Goal: Answer question/provide support

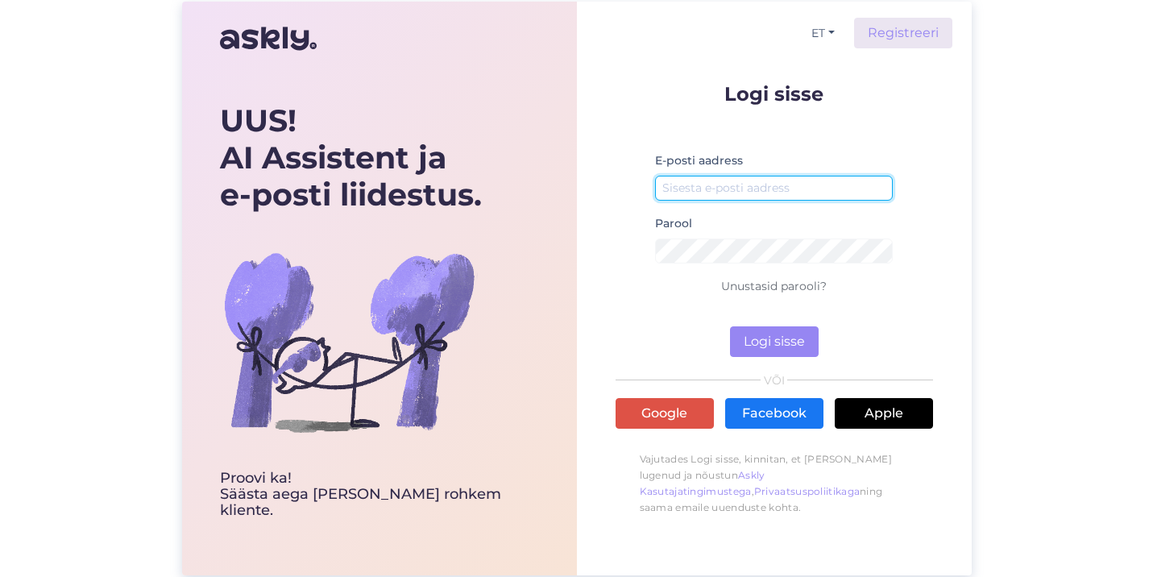
type input "[EMAIL_ADDRESS][DOMAIN_NAME]"
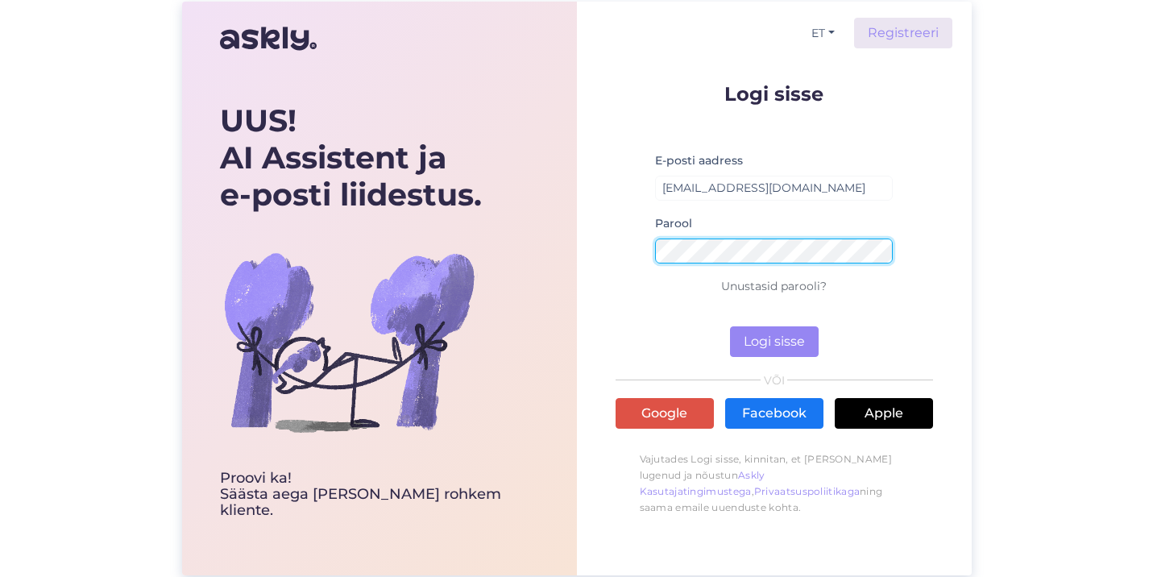
click at [773, 342] on button "Logi sisse" at bounding box center [774, 341] width 89 height 31
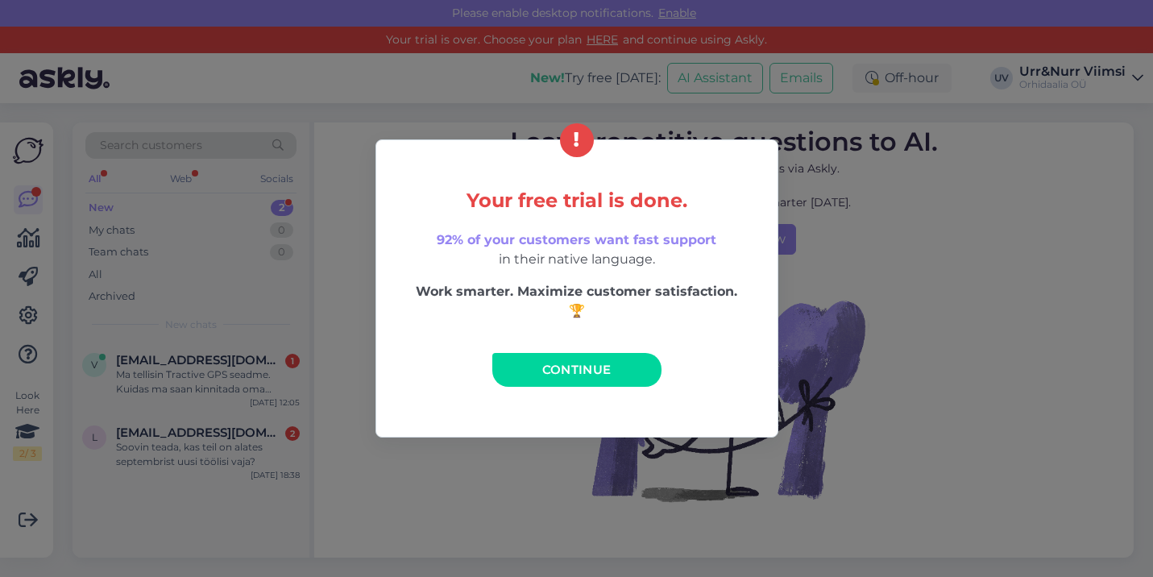
click at [553, 381] on link "Continue" at bounding box center [576, 370] width 169 height 34
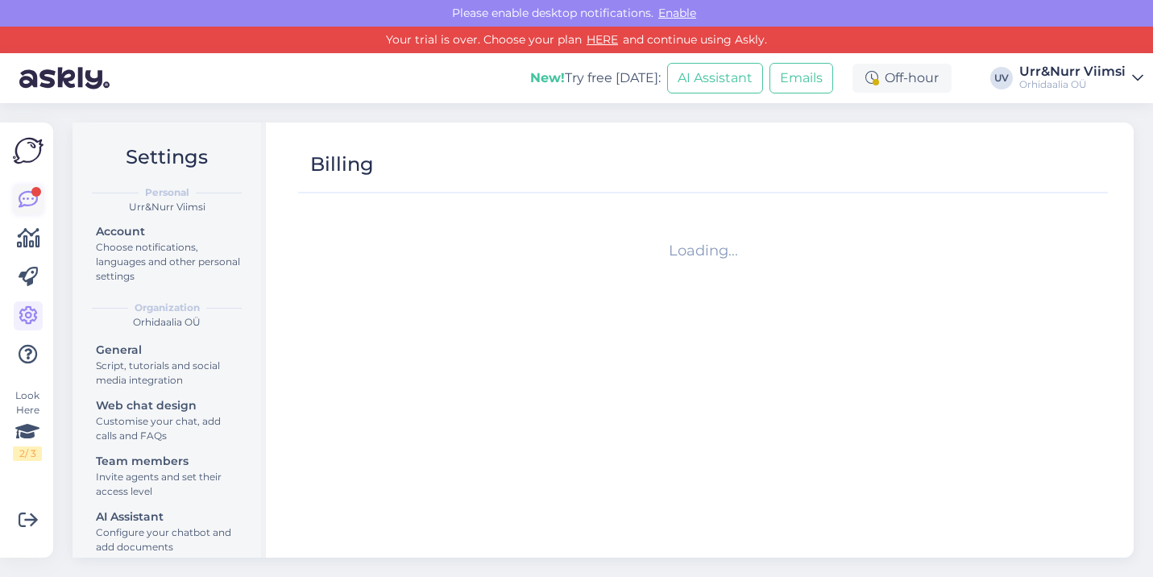
click at [26, 200] on icon at bounding box center [28, 199] width 19 height 19
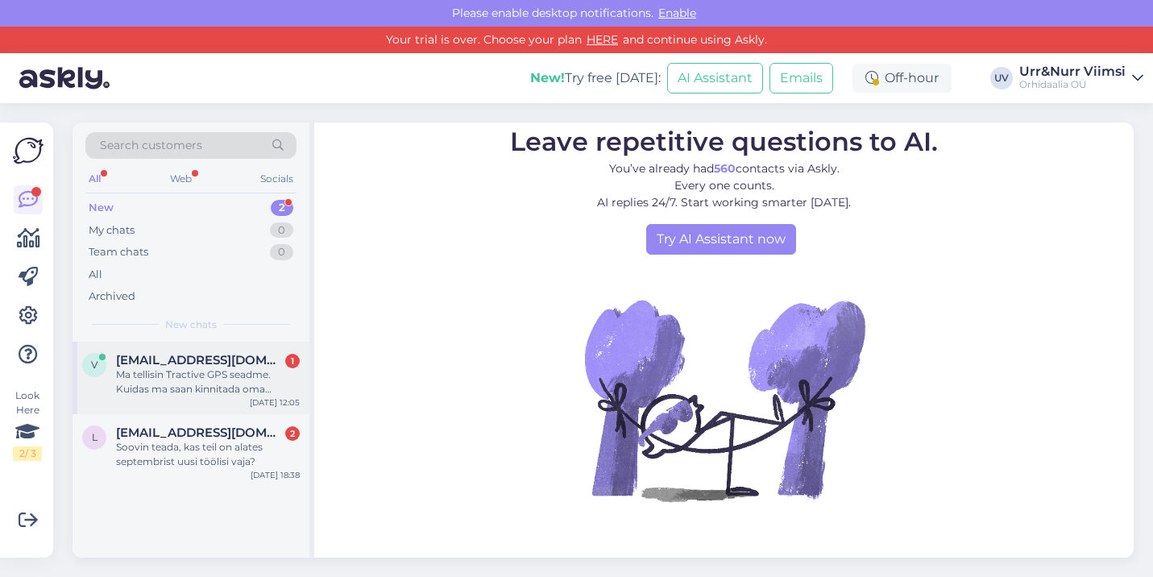
click at [212, 372] on div "Ma tellisin Tractive GPS seadme. Kuidas ma saan kinnitada oma jälgimispaketi va…" at bounding box center [208, 381] width 184 height 29
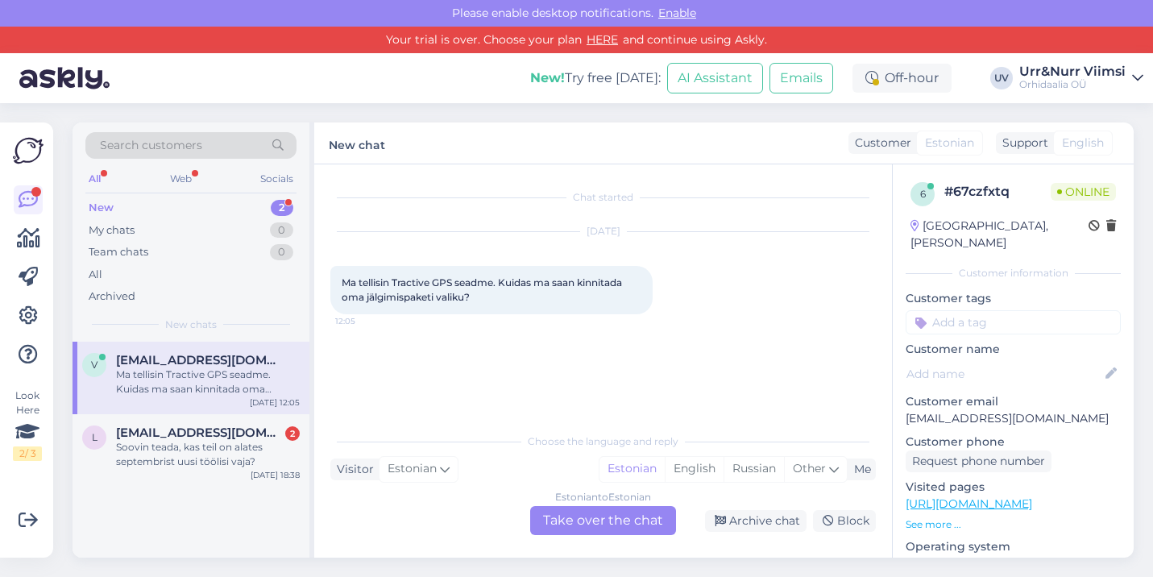
click at [560, 511] on div "Estonian to Estonian Take over the chat" at bounding box center [603, 520] width 146 height 29
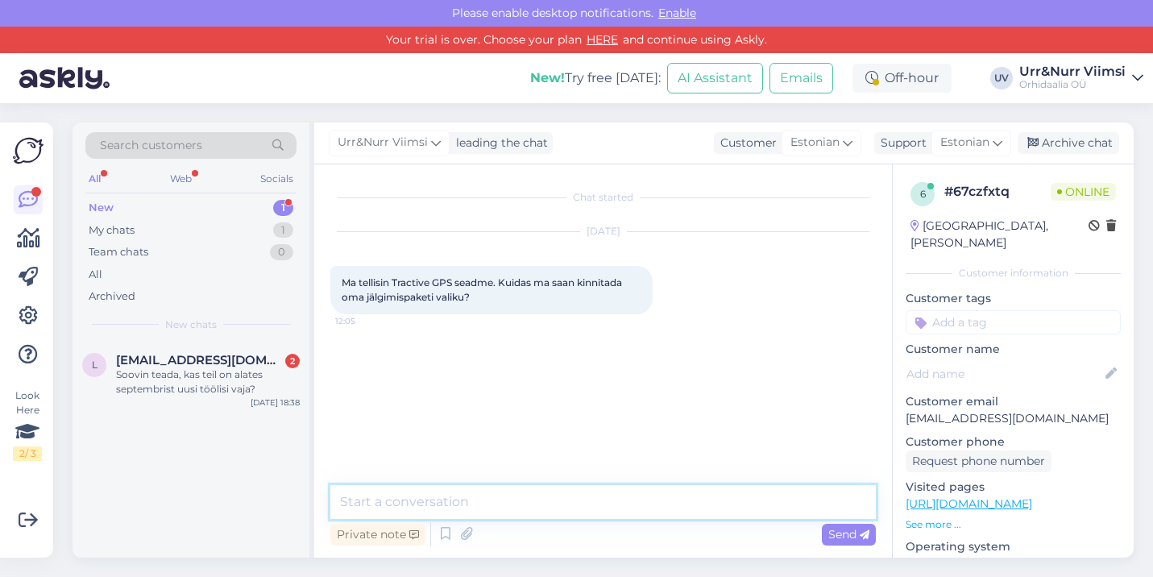
click at [502, 498] on textarea at bounding box center [602, 502] width 545 height 34
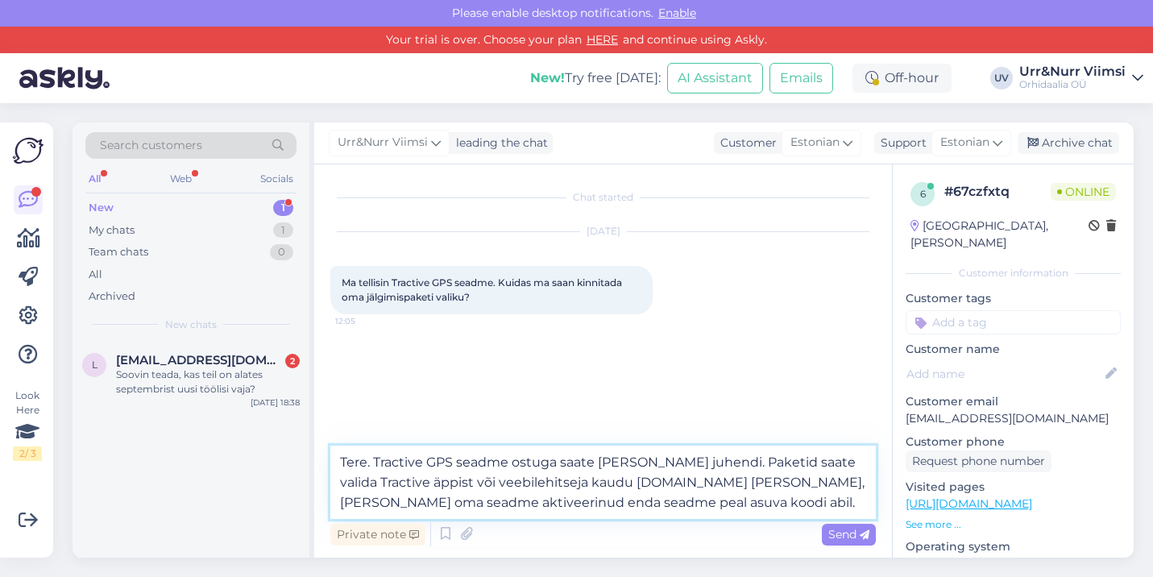
click at [638, 459] on textarea "Tere. Tractive GPS seadme ostuga saate kaasa juhendi. Paketid saate valida Trac…" at bounding box center [602, 482] width 545 height 73
click at [790, 502] on textarea "Tere. Tractive GPS seadme ostuga saate kaasa eesti keelse juhendi. Paketid saat…" at bounding box center [602, 482] width 545 height 73
click at [375, 502] on textarea "Tere. Tractive GPS seadme ostuga saate kaasa eesti keelse juhendi. Paketid saat…" at bounding box center [602, 482] width 545 height 73
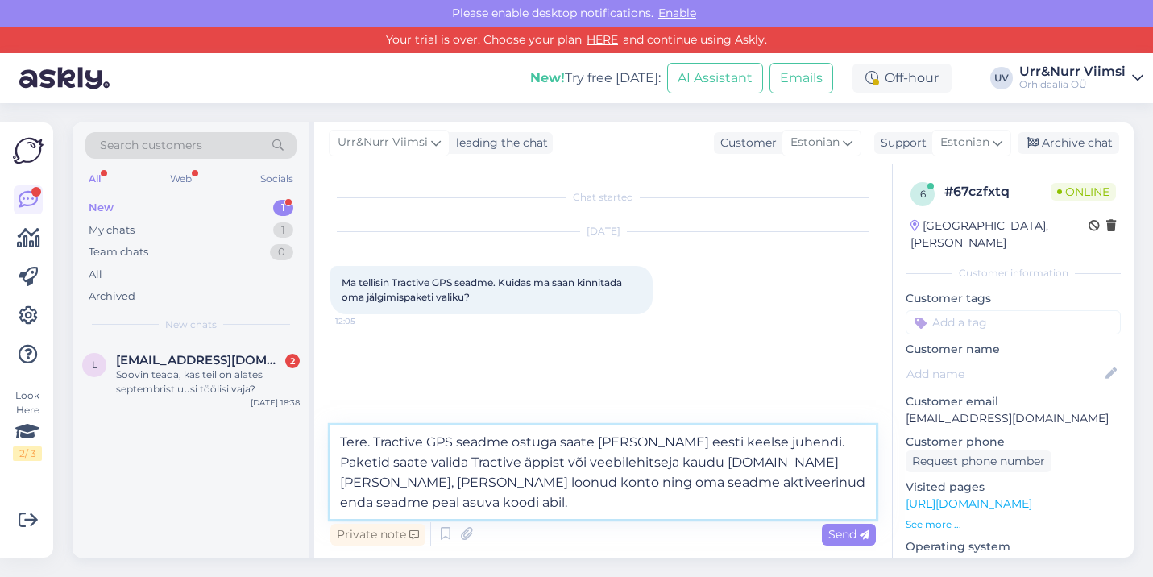
click at [708, 508] on textarea "Tere. Tractive GPS seadme ostuga saate [PERSON_NAME] eesti keelse juhendi. Pake…" at bounding box center [602, 471] width 545 height 93
type textarea "Tere. Tractive GPS seadme ostuga saate [PERSON_NAME] eesti keelse juhendi. Pake…"
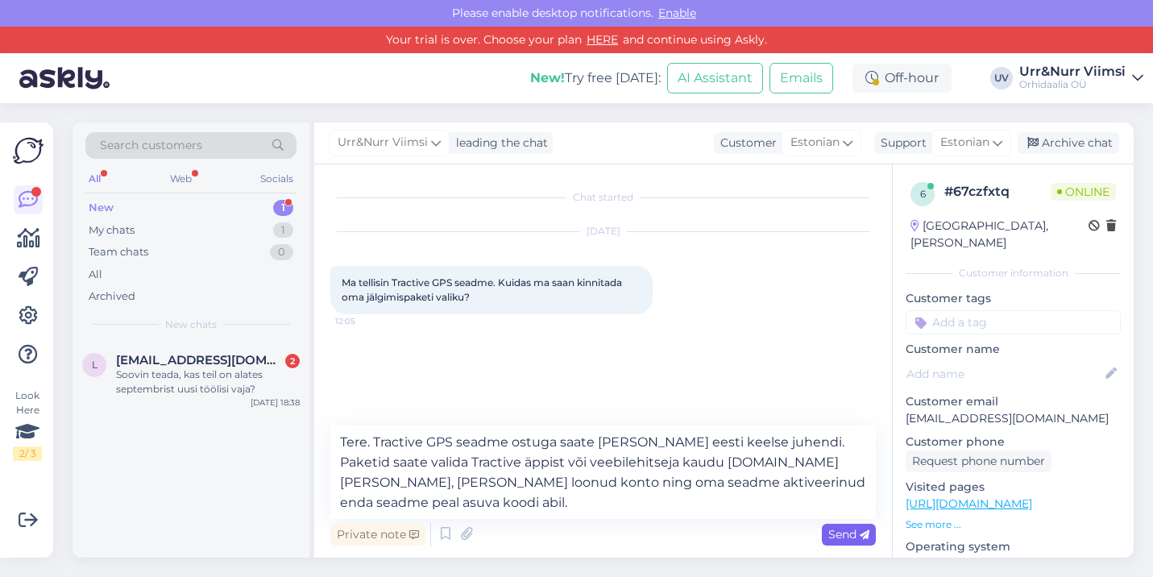
click at [843, 531] on span "Send" at bounding box center [848, 534] width 41 height 15
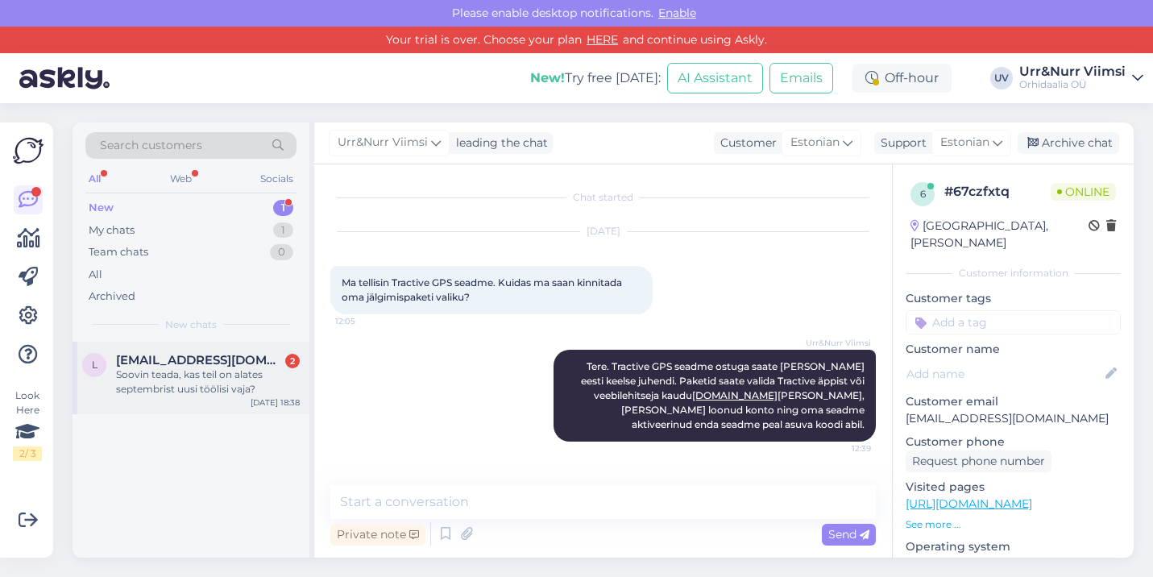
click at [160, 375] on div "Soovin teada, kas teil on alates septembrist uusi töölisi vaja?" at bounding box center [208, 381] width 184 height 29
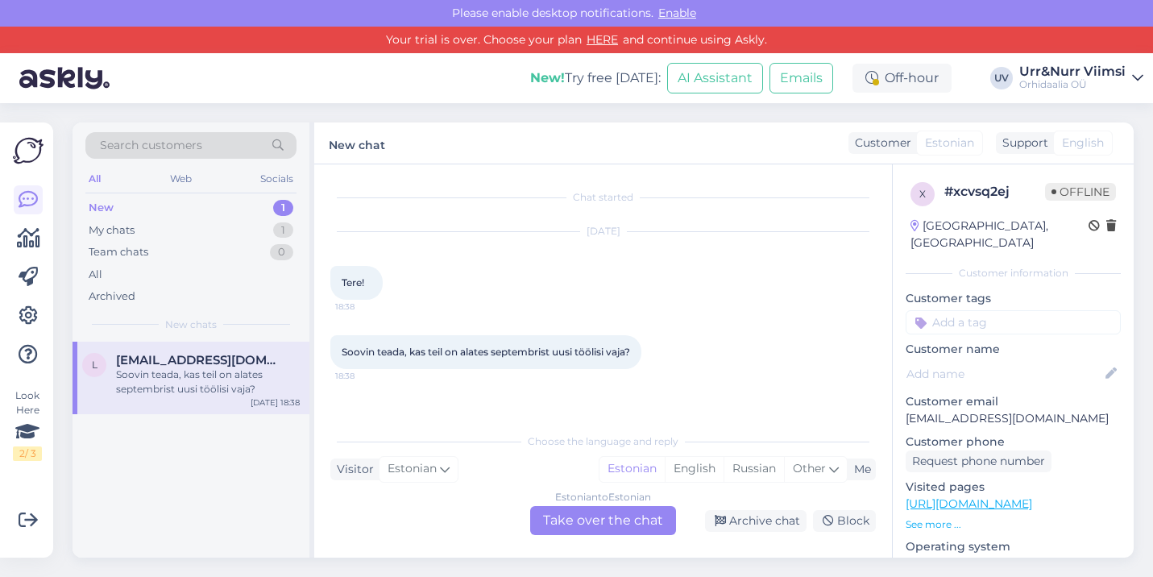
click at [642, 523] on div "Estonian to Estonian Take over the chat" at bounding box center [603, 520] width 146 height 29
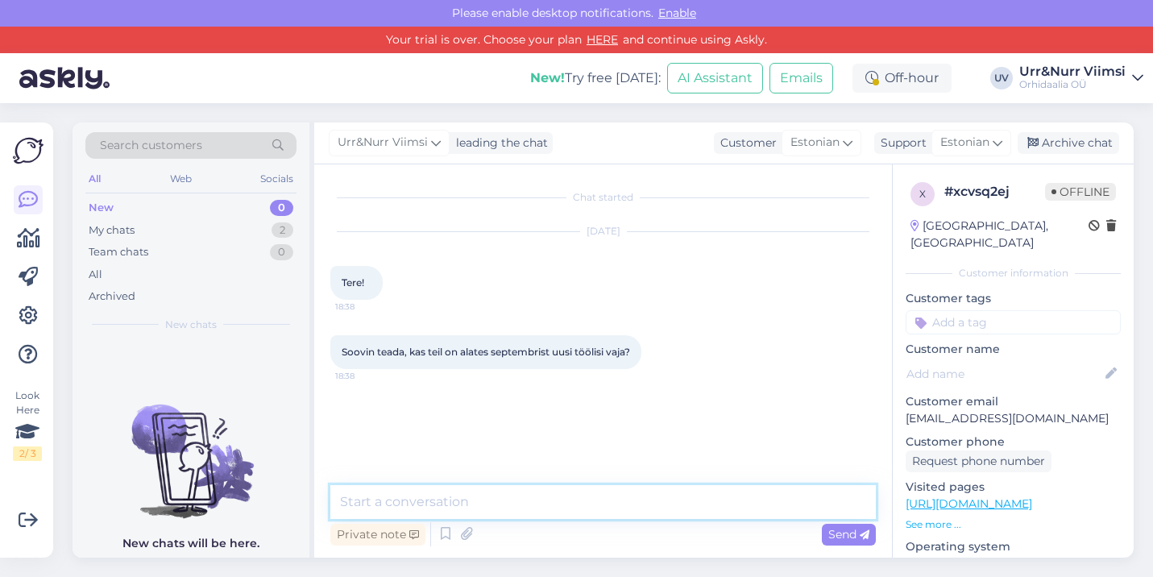
click at [586, 508] on textarea at bounding box center [602, 502] width 545 height 34
type textarea "T"
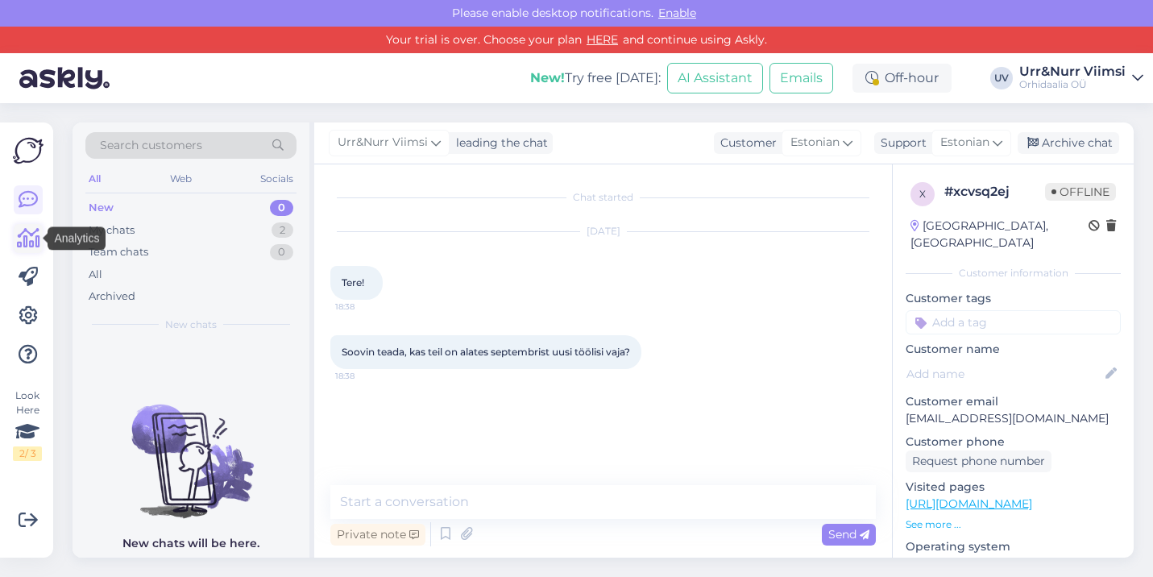
click at [26, 252] on link at bounding box center [28, 238] width 29 height 29
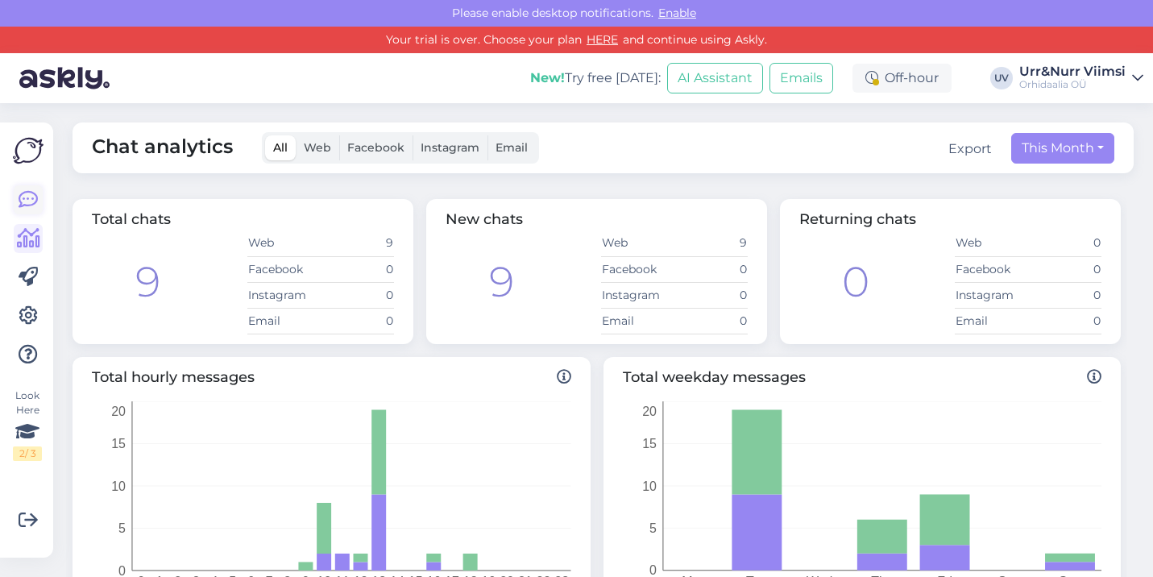
click at [26, 193] on icon at bounding box center [28, 199] width 19 height 19
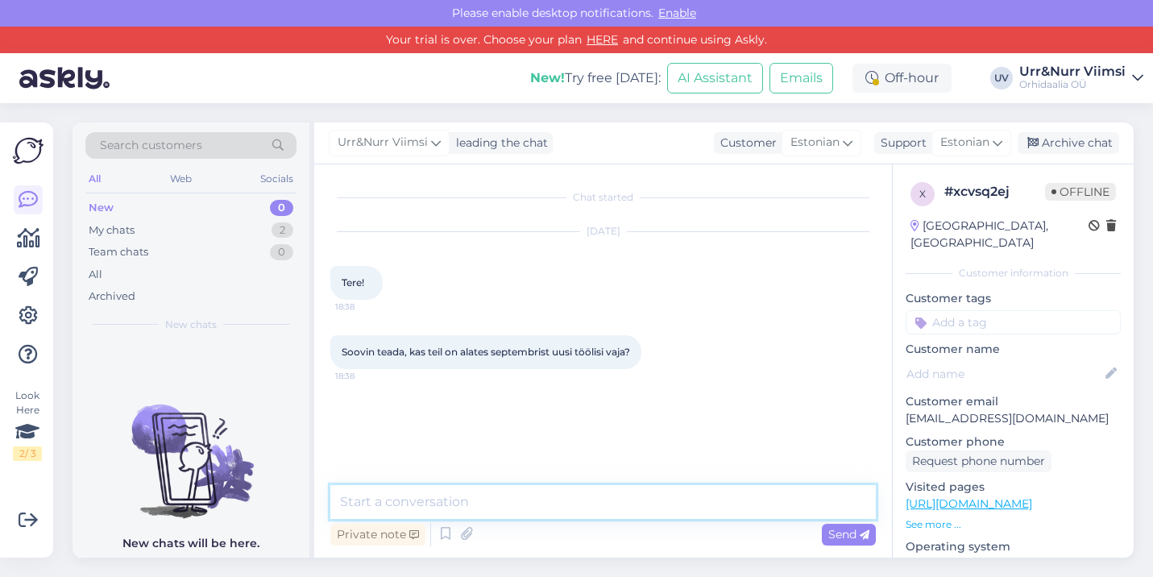
click at [468, 504] on textarea at bounding box center [602, 502] width 545 height 34
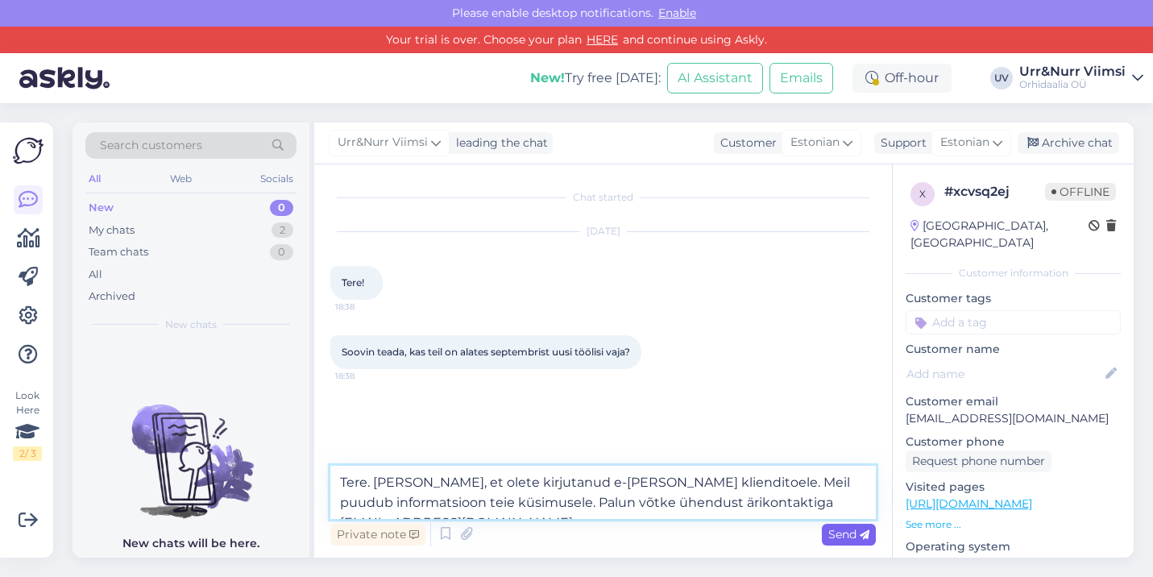
type textarea "Tere. Täname, et olete kirjutanud e-poe klienditoele. Meil puudub informatsioon…"
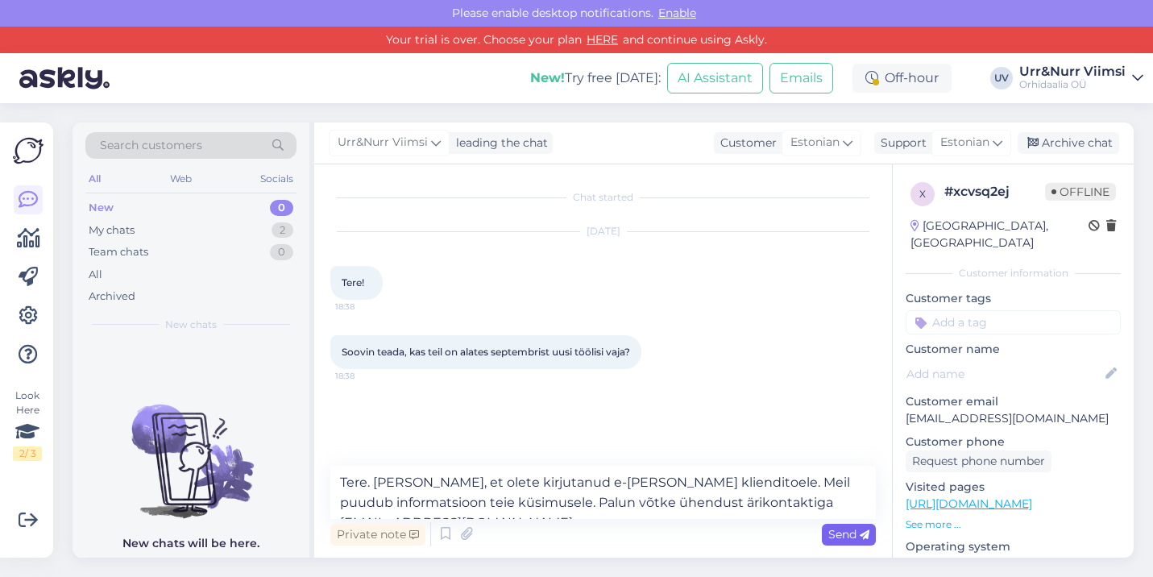
click at [856, 541] on span "Send" at bounding box center [848, 534] width 41 height 15
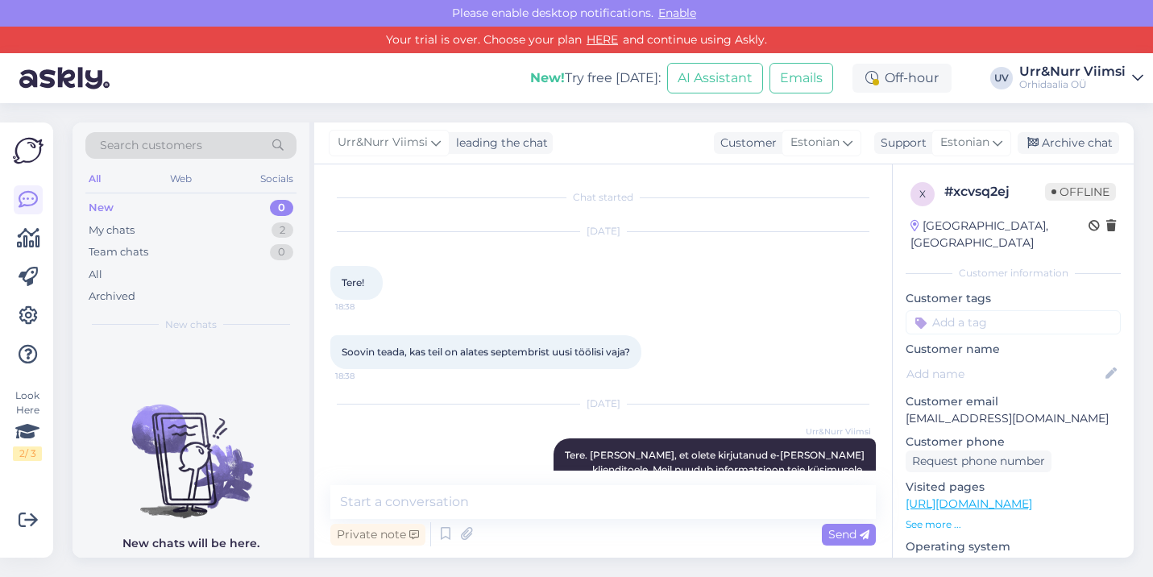
scroll to position [48, 0]
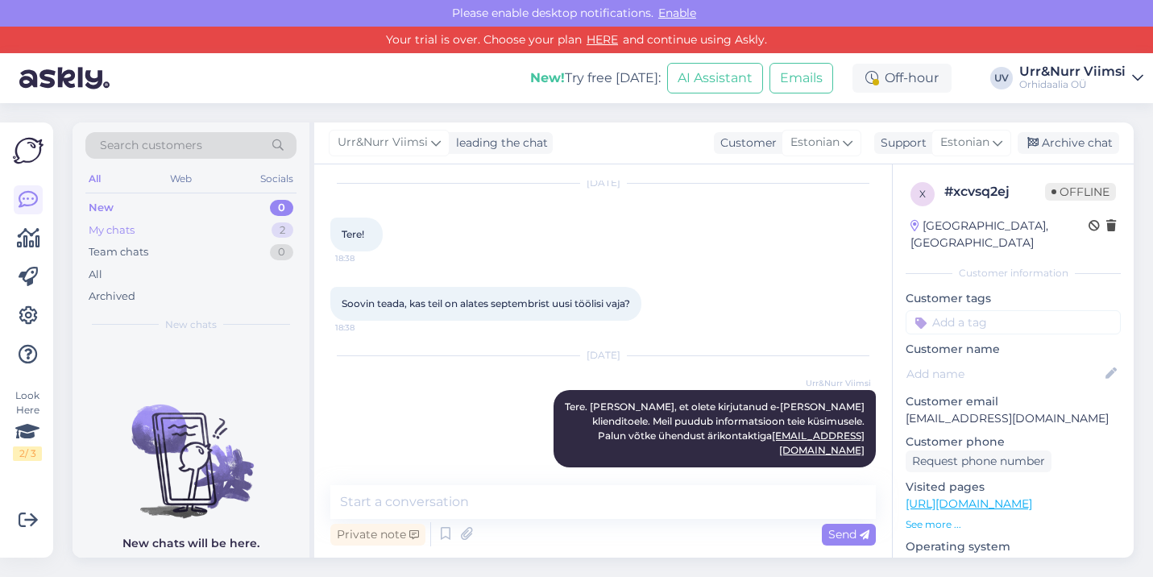
click at [115, 226] on div "My chats" at bounding box center [112, 230] width 46 height 16
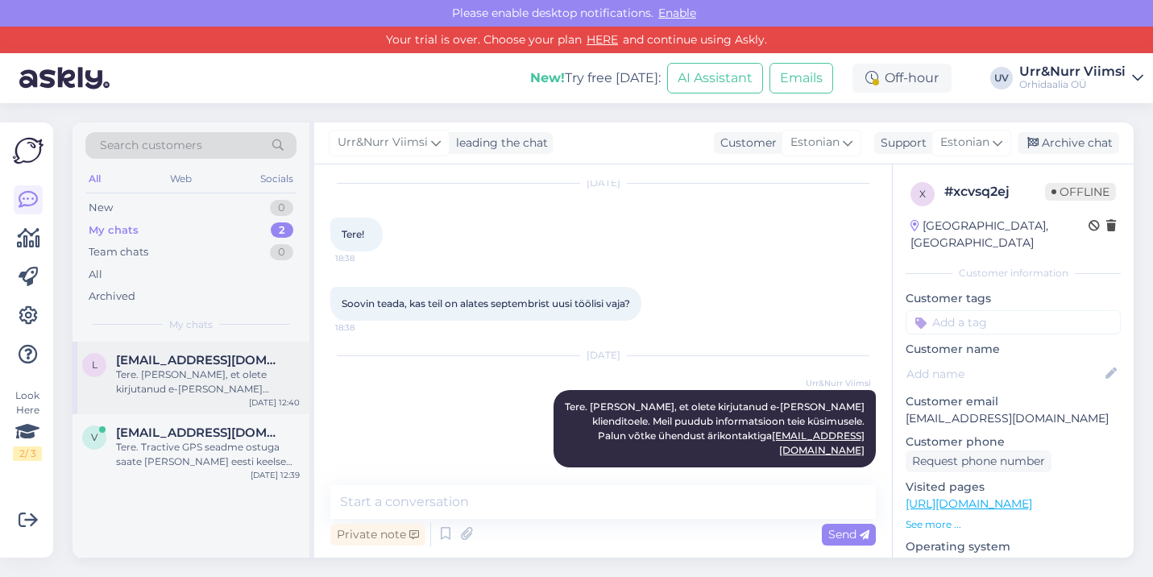
click at [175, 376] on div "Tere. Täname, et olete kirjutanud e-poe klienditoele. Meil puudub informatsioon…" at bounding box center [208, 381] width 184 height 29
click at [1089, 147] on div "Archive chat" at bounding box center [1069, 143] width 102 height 22
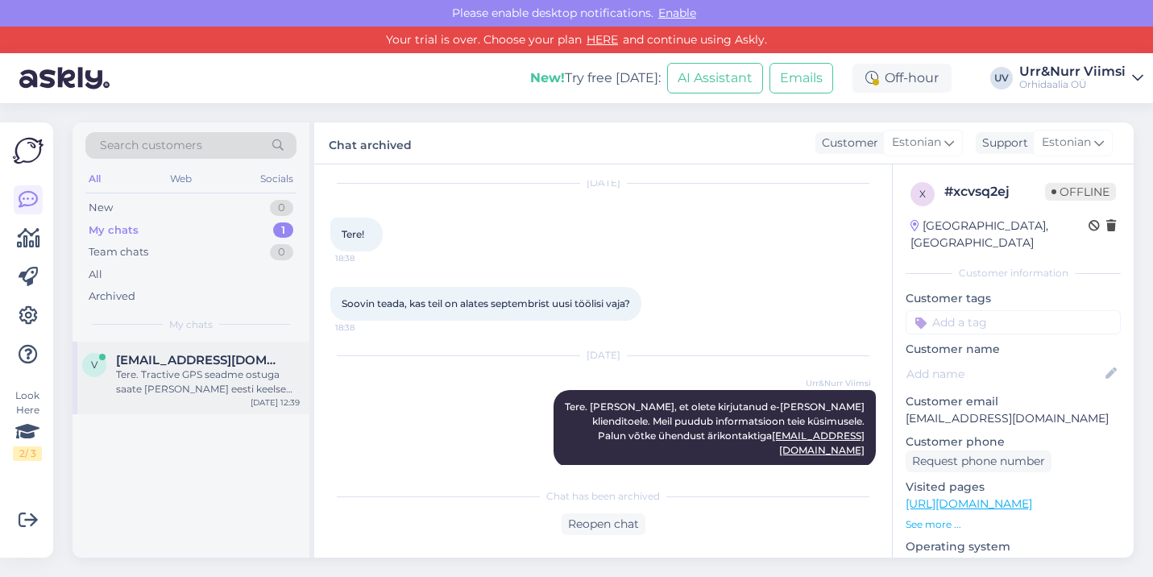
click at [222, 375] on div "Tere. Tractive GPS seadme ostuga saate [PERSON_NAME] eesti keelse juhendi. Pake…" at bounding box center [208, 381] width 184 height 29
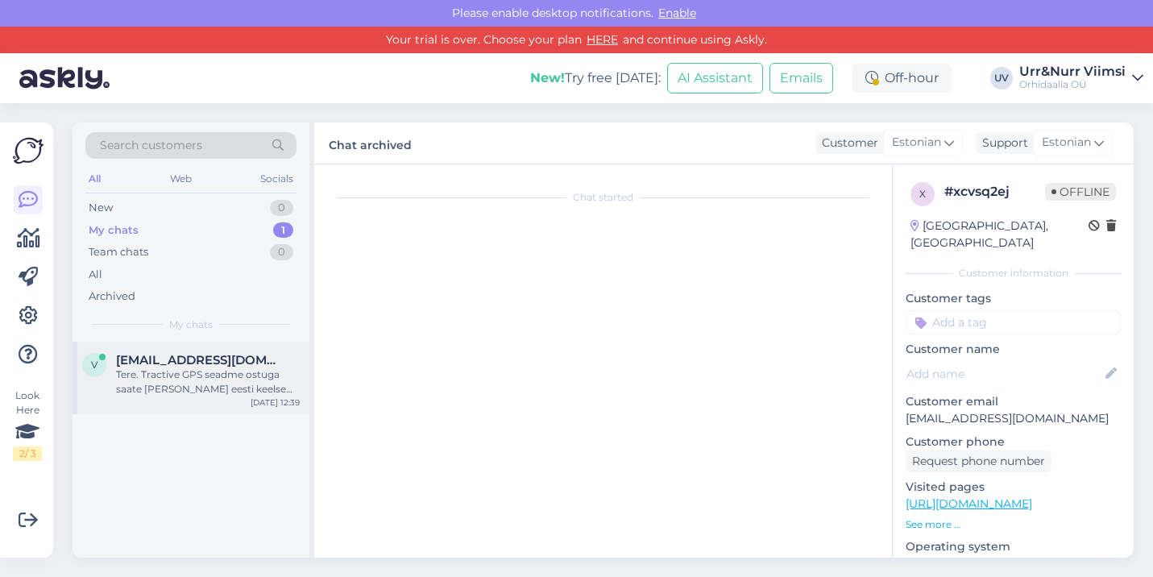
scroll to position [0, 0]
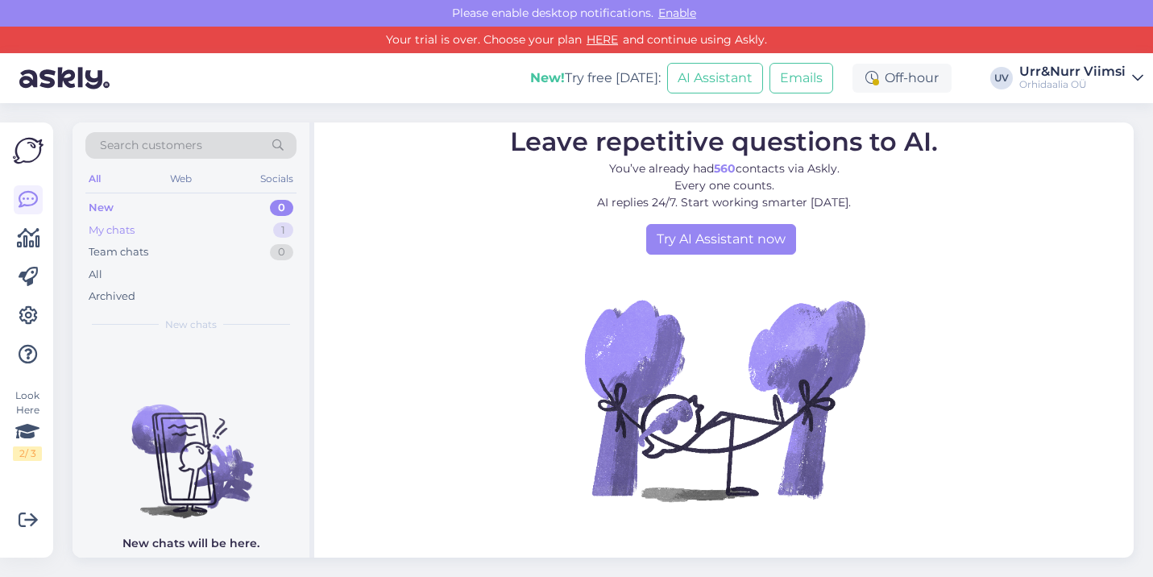
click at [212, 231] on div "My chats 1" at bounding box center [190, 230] width 211 height 23
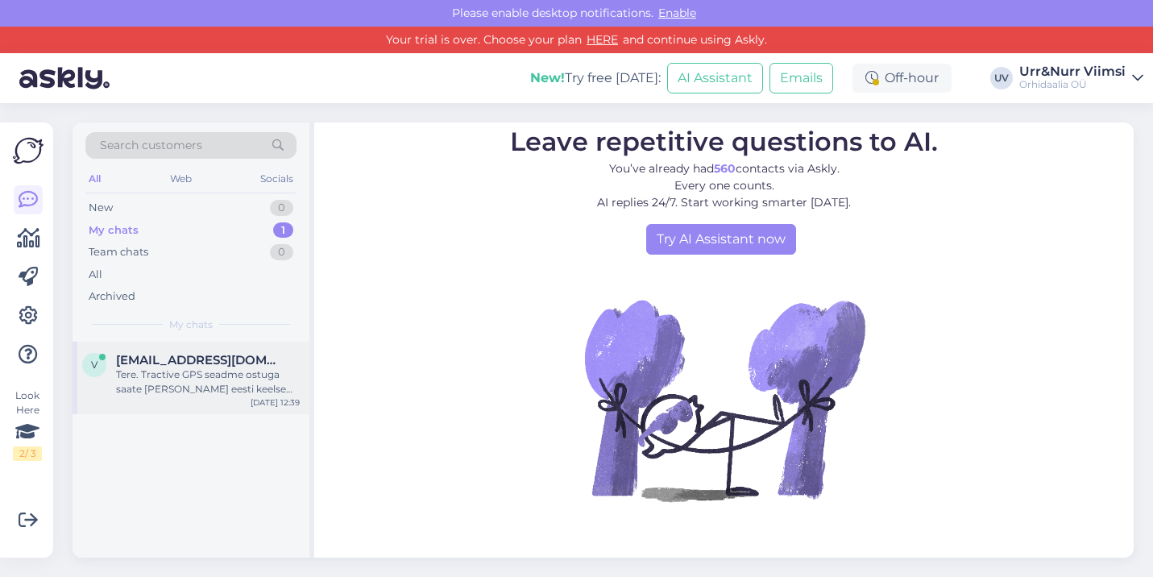
click at [195, 361] on span "[EMAIL_ADDRESS][DOMAIN_NAME]" at bounding box center [200, 360] width 168 height 15
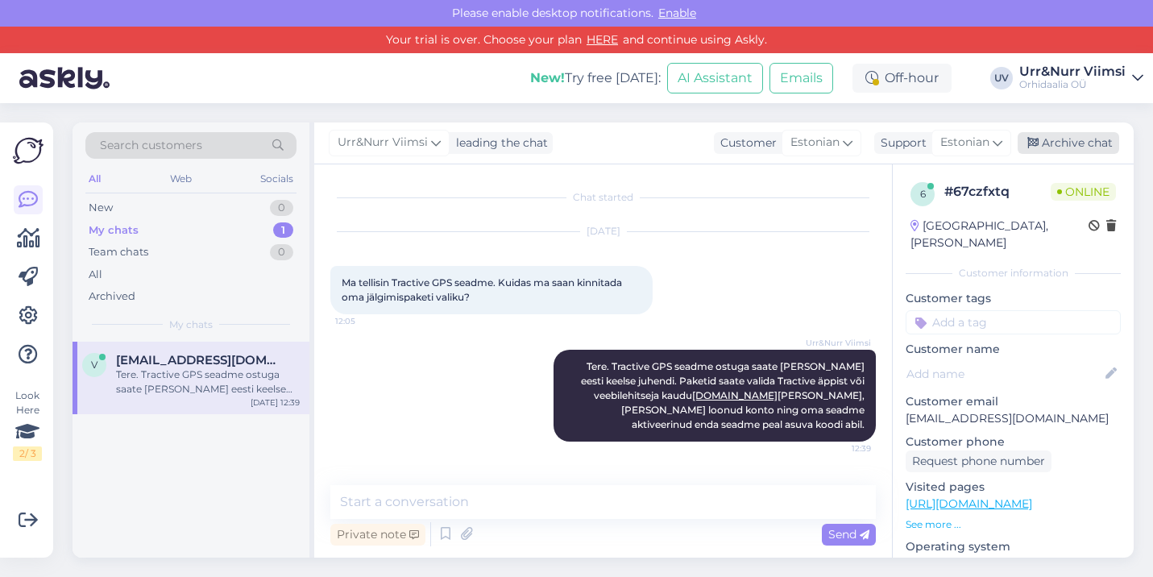
click at [1047, 143] on div "Archive chat" at bounding box center [1069, 143] width 102 height 22
